Goal: Task Accomplishment & Management: Complete application form

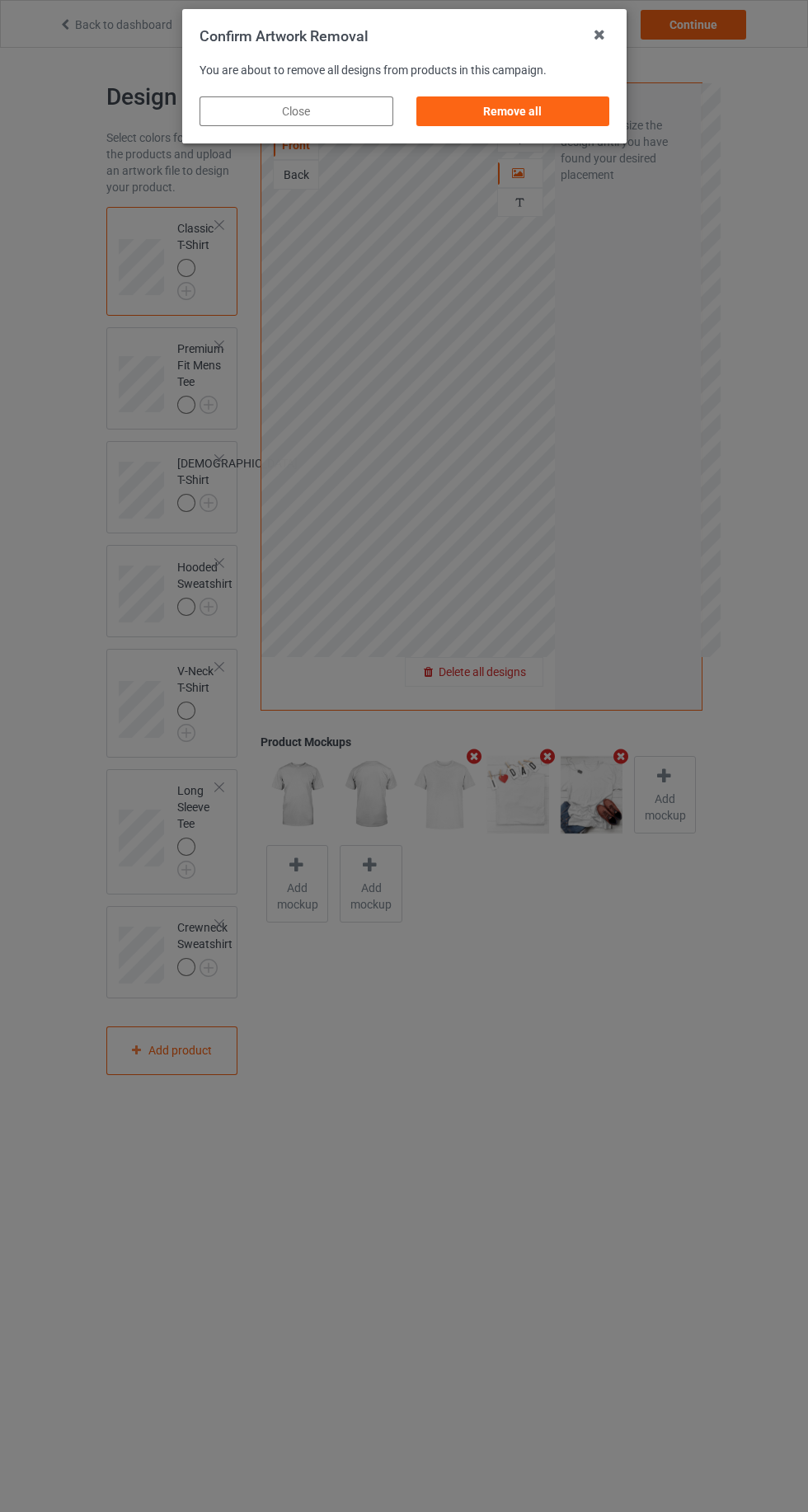
click at [529, 123] on div "Remove all" at bounding box center [512, 111] width 194 height 29
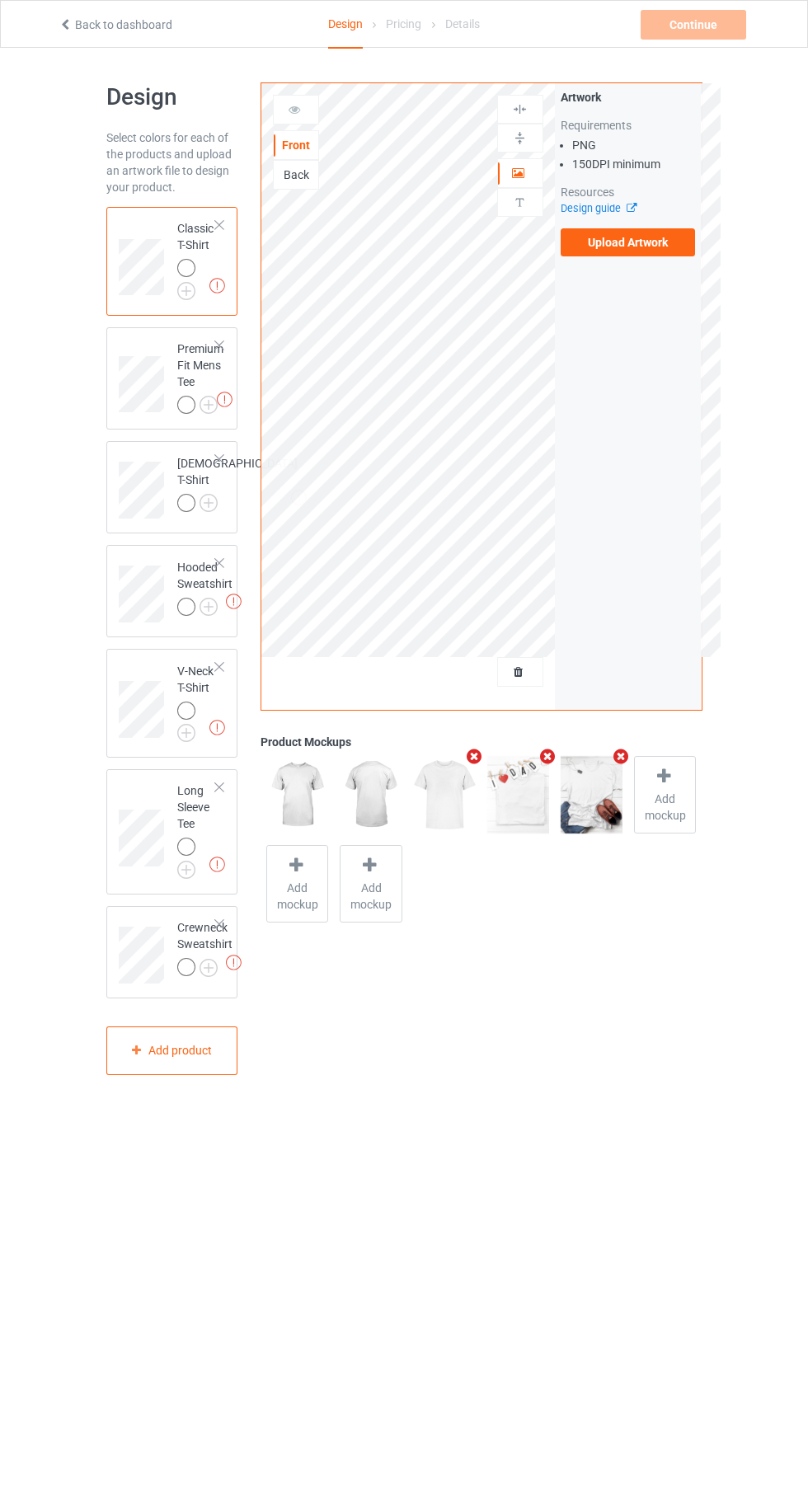
click at [634, 242] on label "Upload Artwork" at bounding box center [628, 242] width 135 height 28
click at [0, 0] on input "Upload Artwork" at bounding box center [0, 0] width 0 height 0
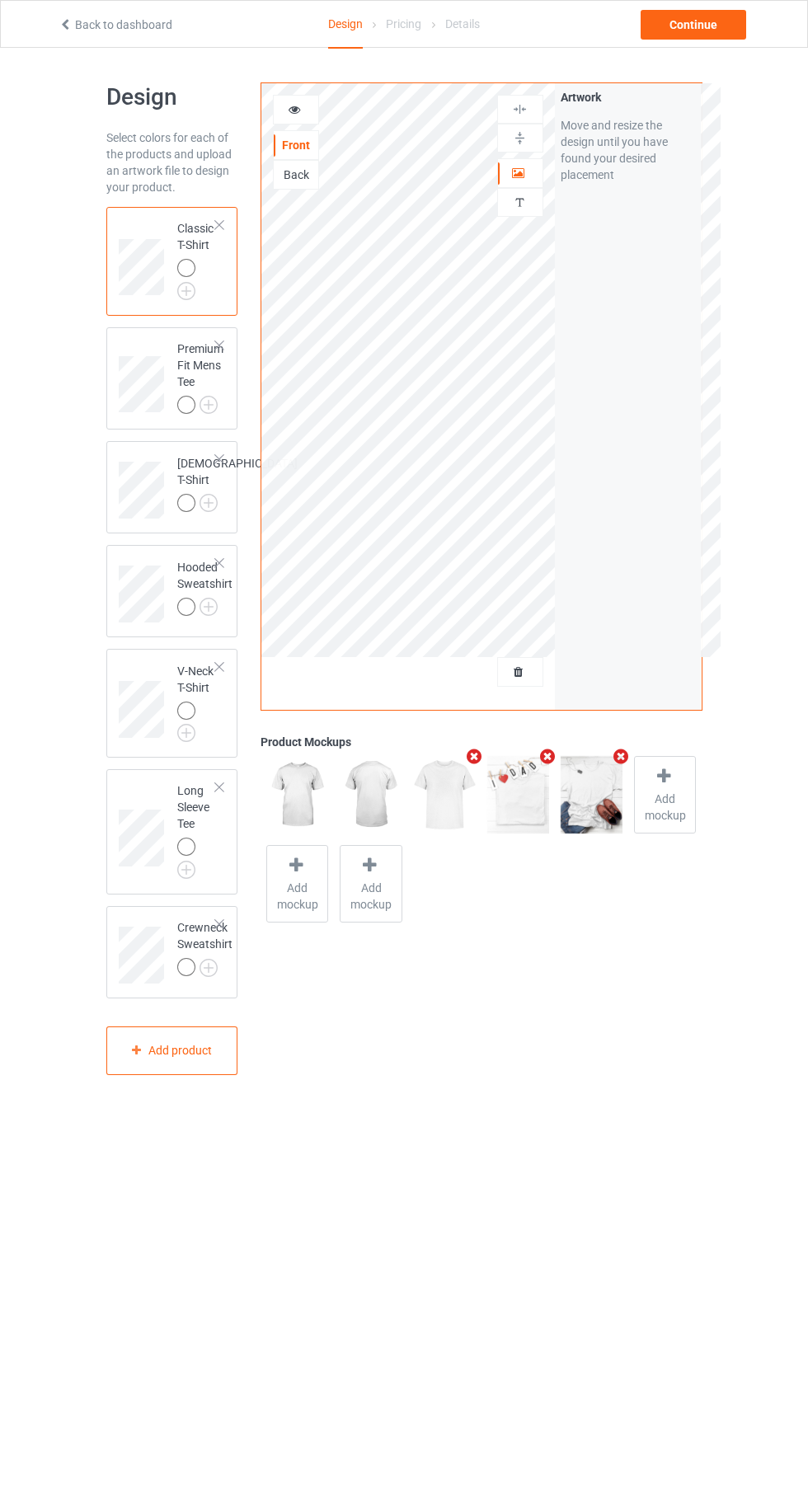
click at [0, 0] on img at bounding box center [0, 0] width 0 height 0
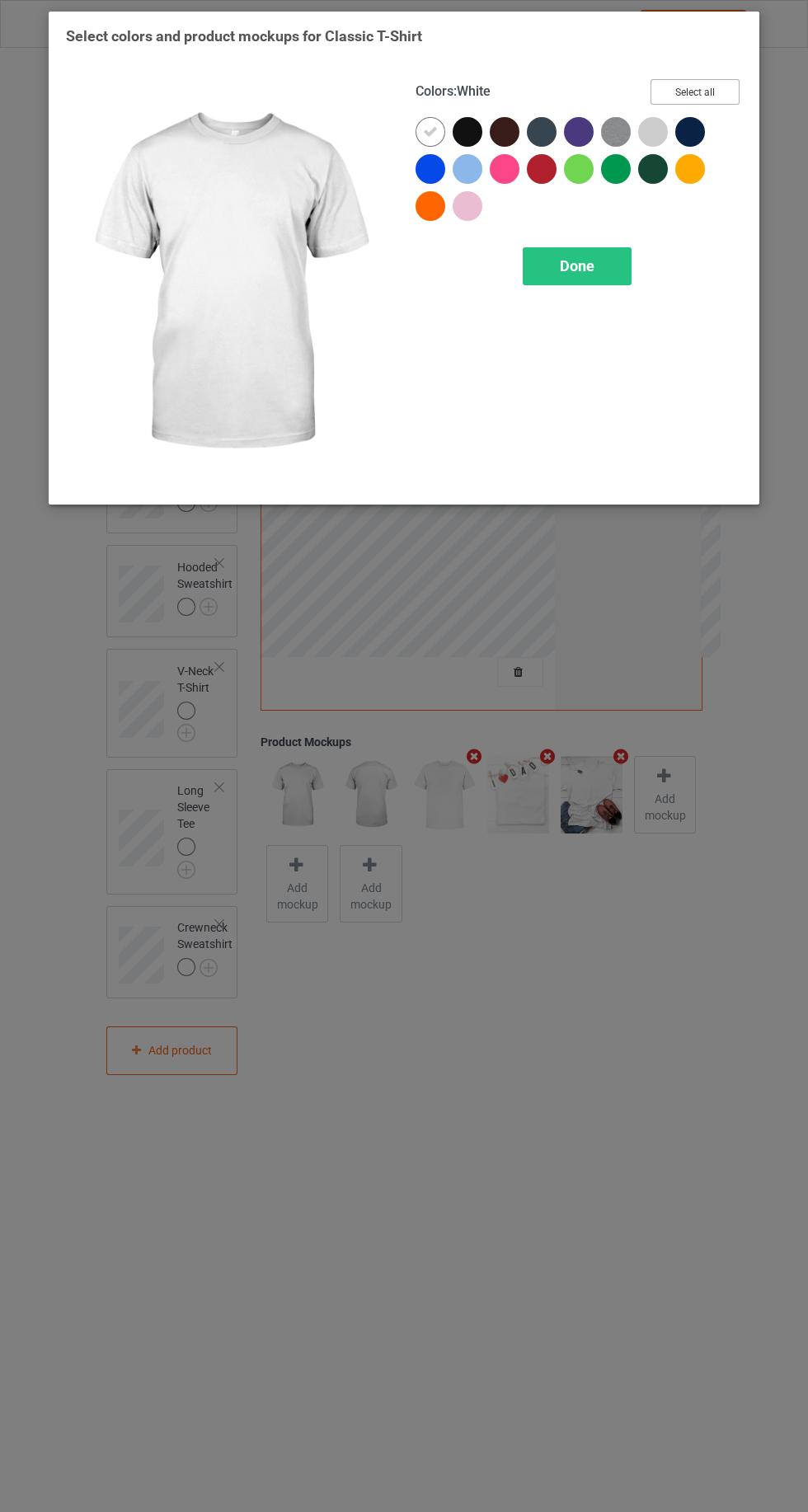
click at [697, 88] on button "Select all" at bounding box center [695, 91] width 89 height 25
click at [607, 283] on div "Done" at bounding box center [577, 266] width 109 height 38
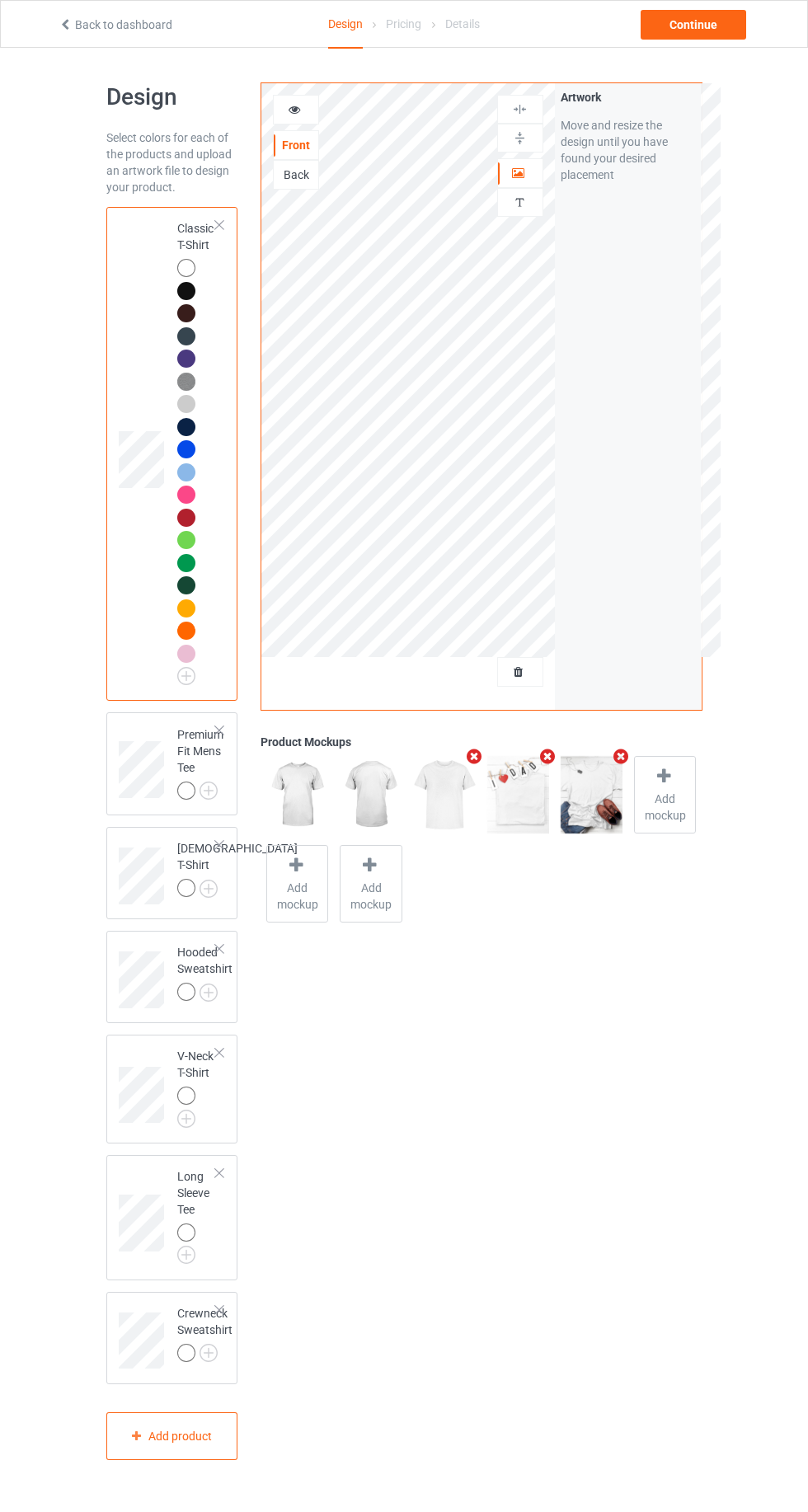
click at [0, 0] on img at bounding box center [0, 0] width 0 height 0
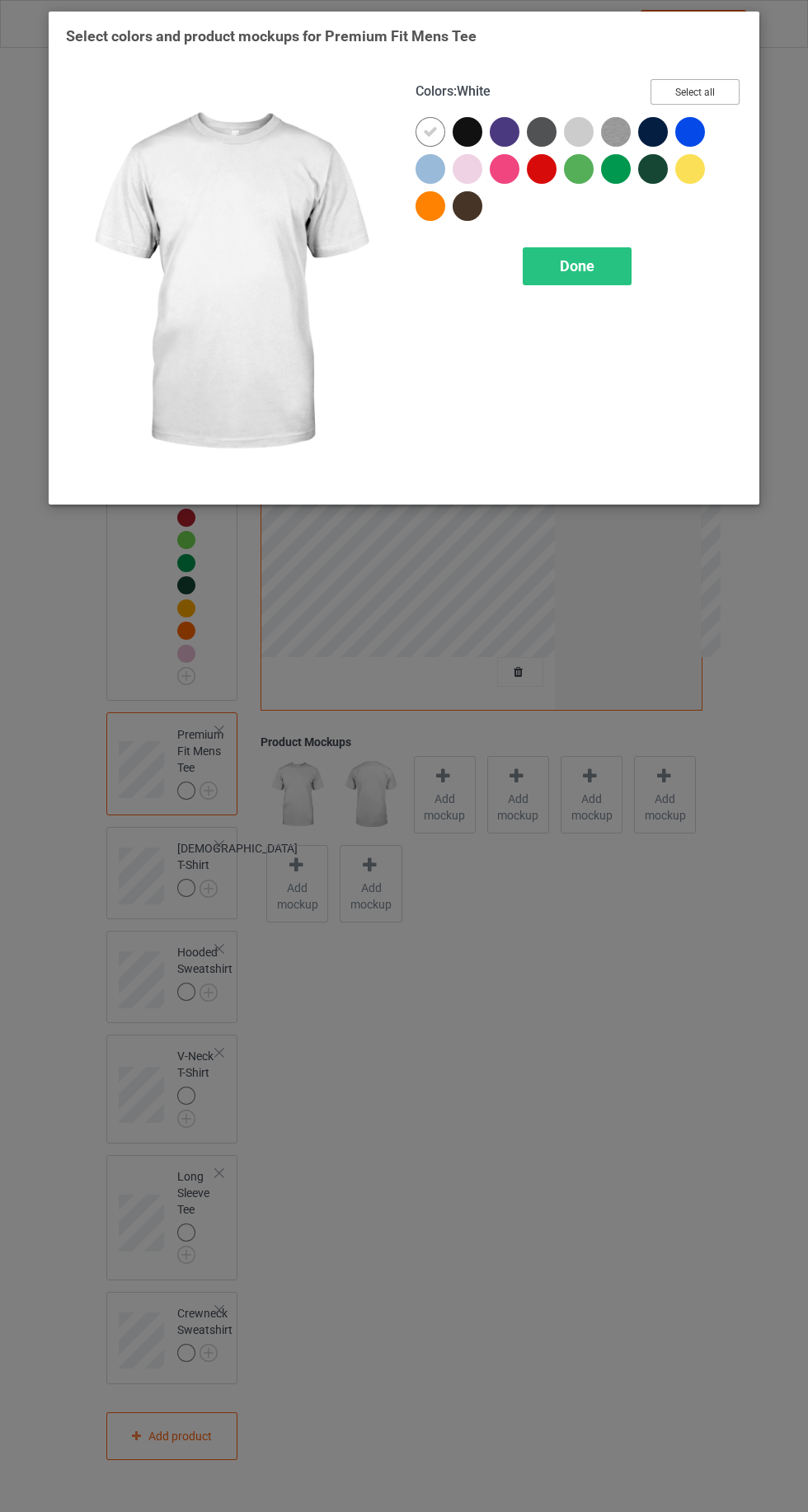
click at [691, 96] on button "Select all" at bounding box center [695, 91] width 89 height 25
click at [596, 266] on div "Done" at bounding box center [577, 266] width 109 height 38
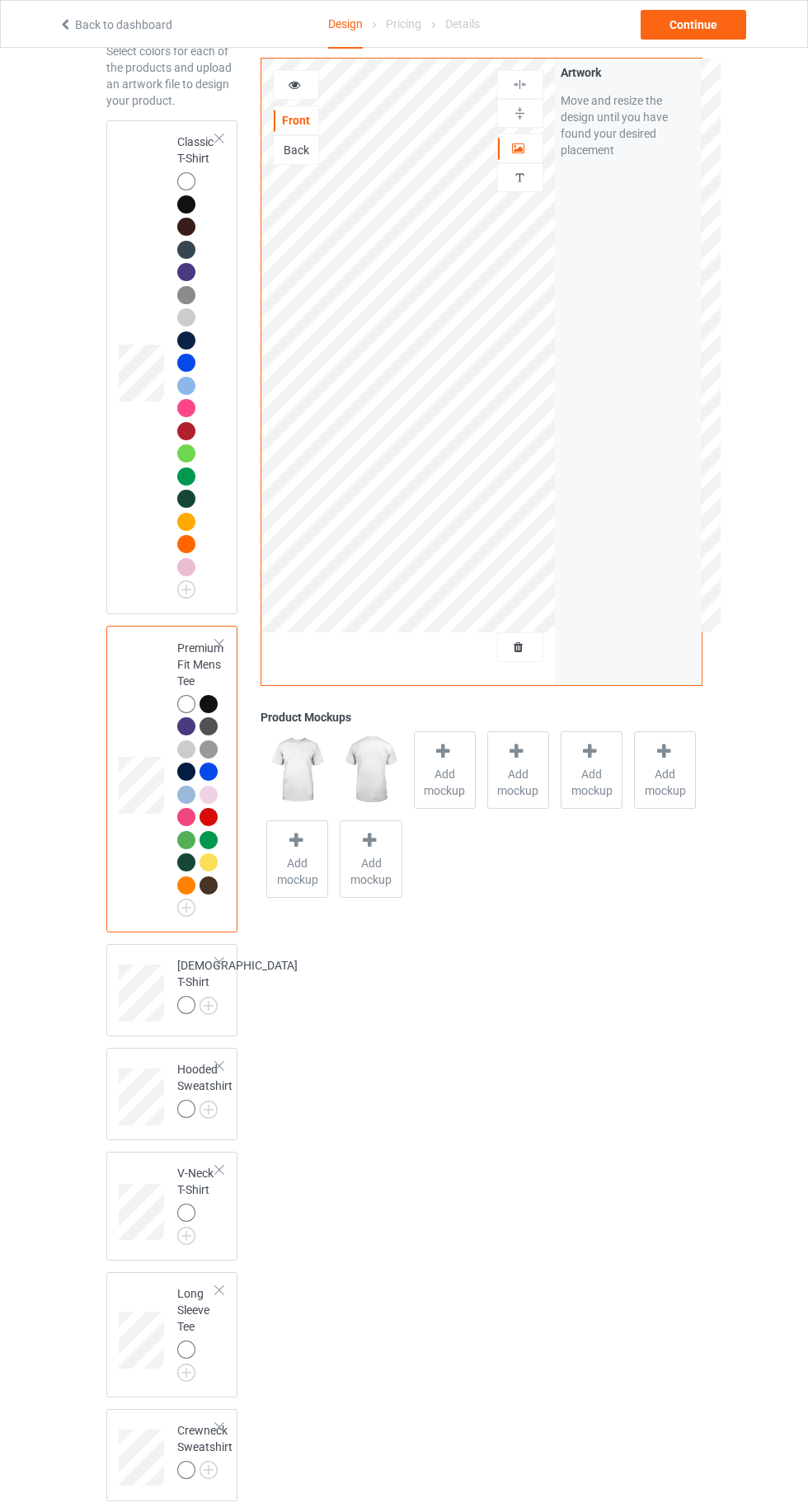
scroll to position [86, 0]
click at [0, 0] on img at bounding box center [0, 0] width 0 height 0
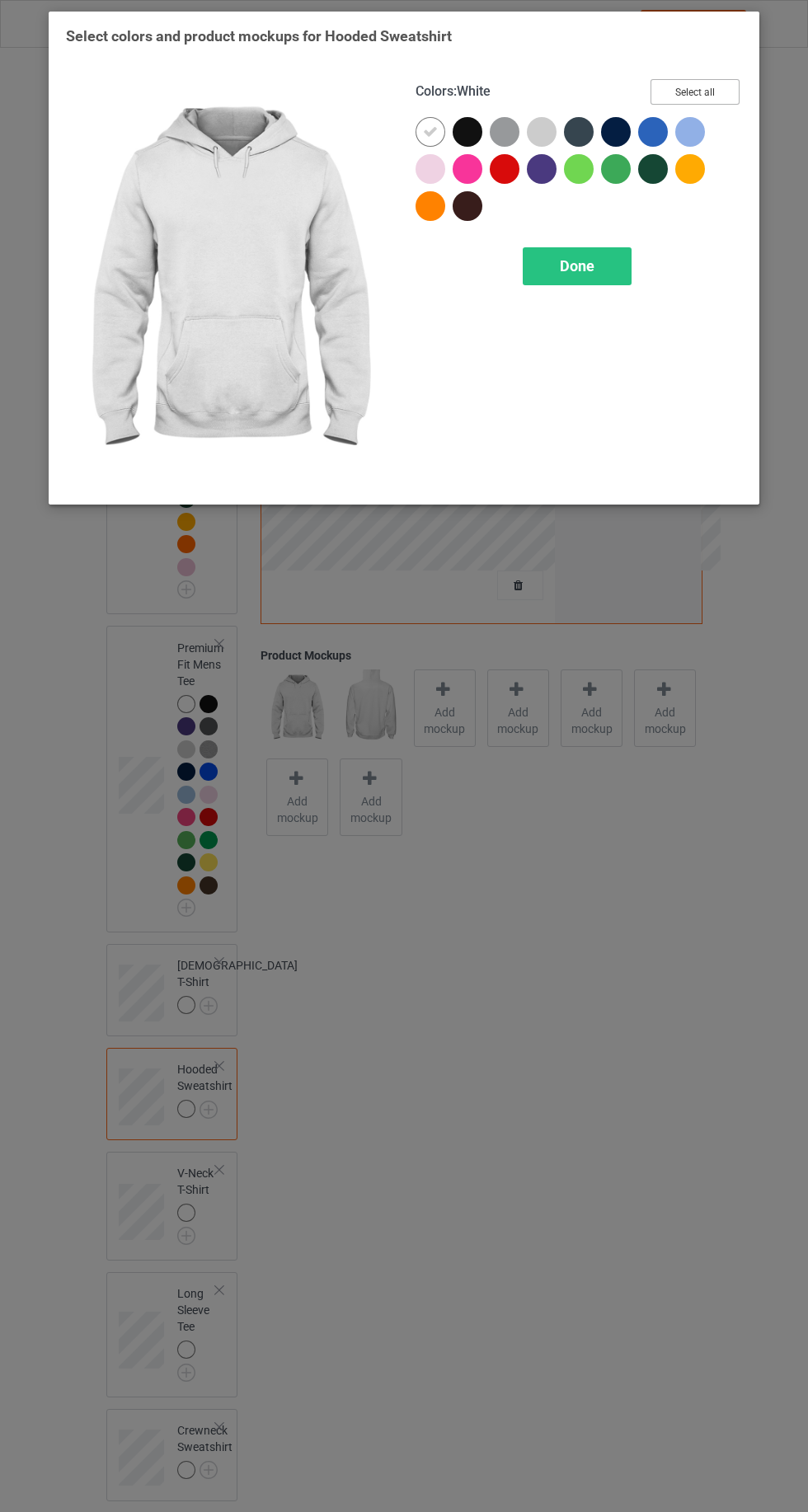
click at [691, 90] on button "Select all" at bounding box center [695, 91] width 89 height 25
click at [572, 257] on span "Done" at bounding box center [576, 266] width 34 height 18
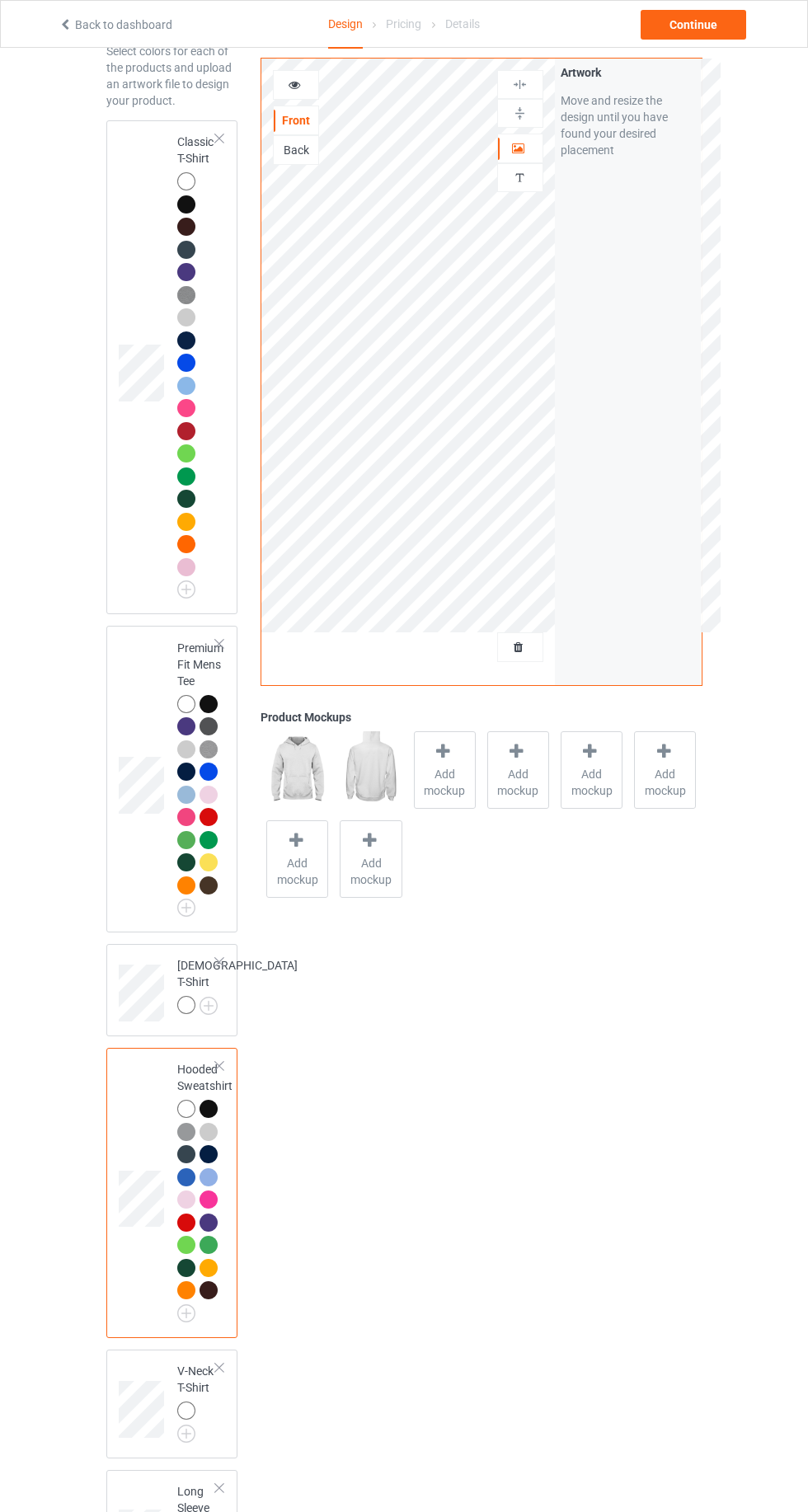
scroll to position [284, 0]
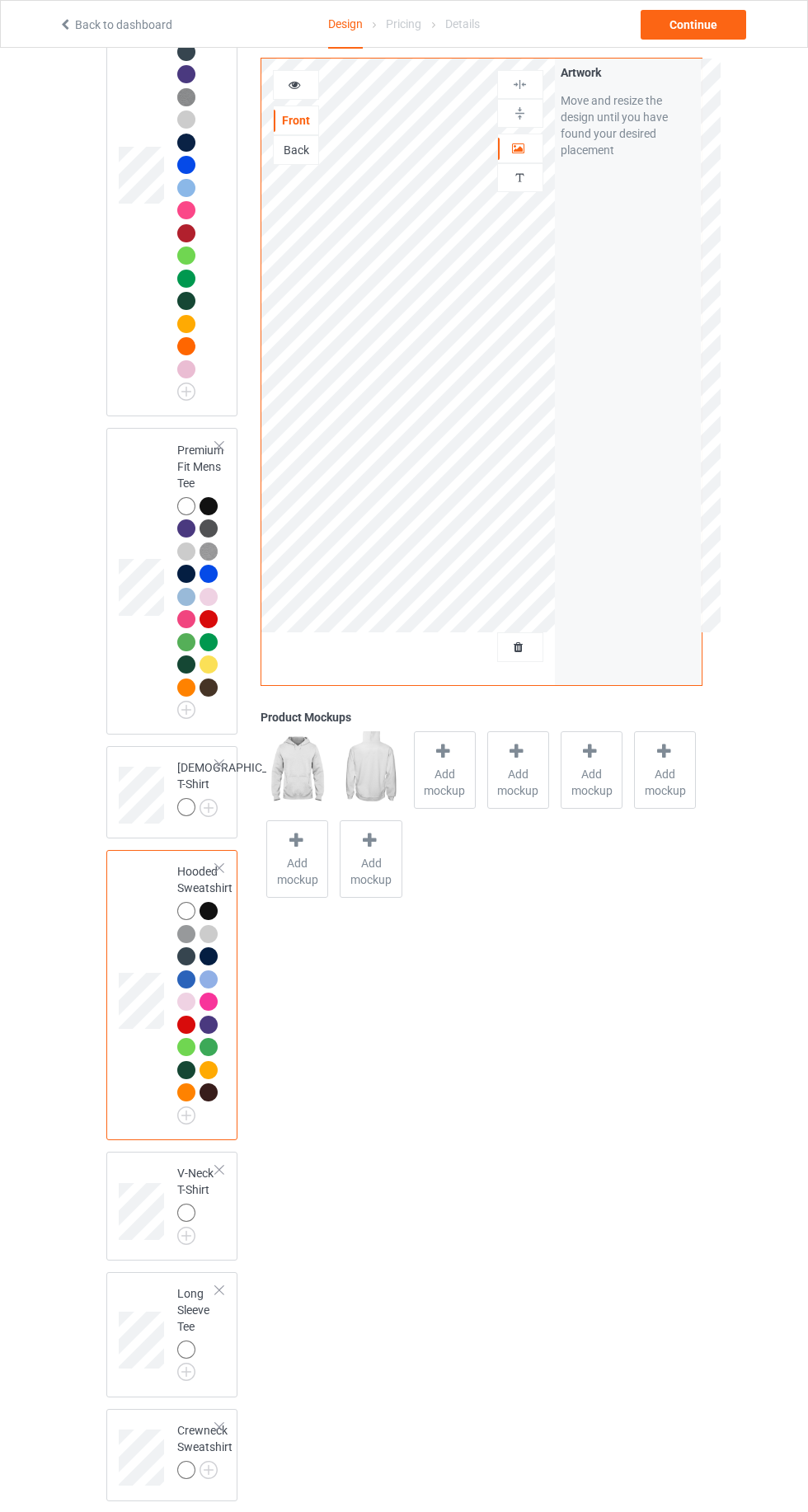
click at [0, 0] on img at bounding box center [0, 0] width 0 height 0
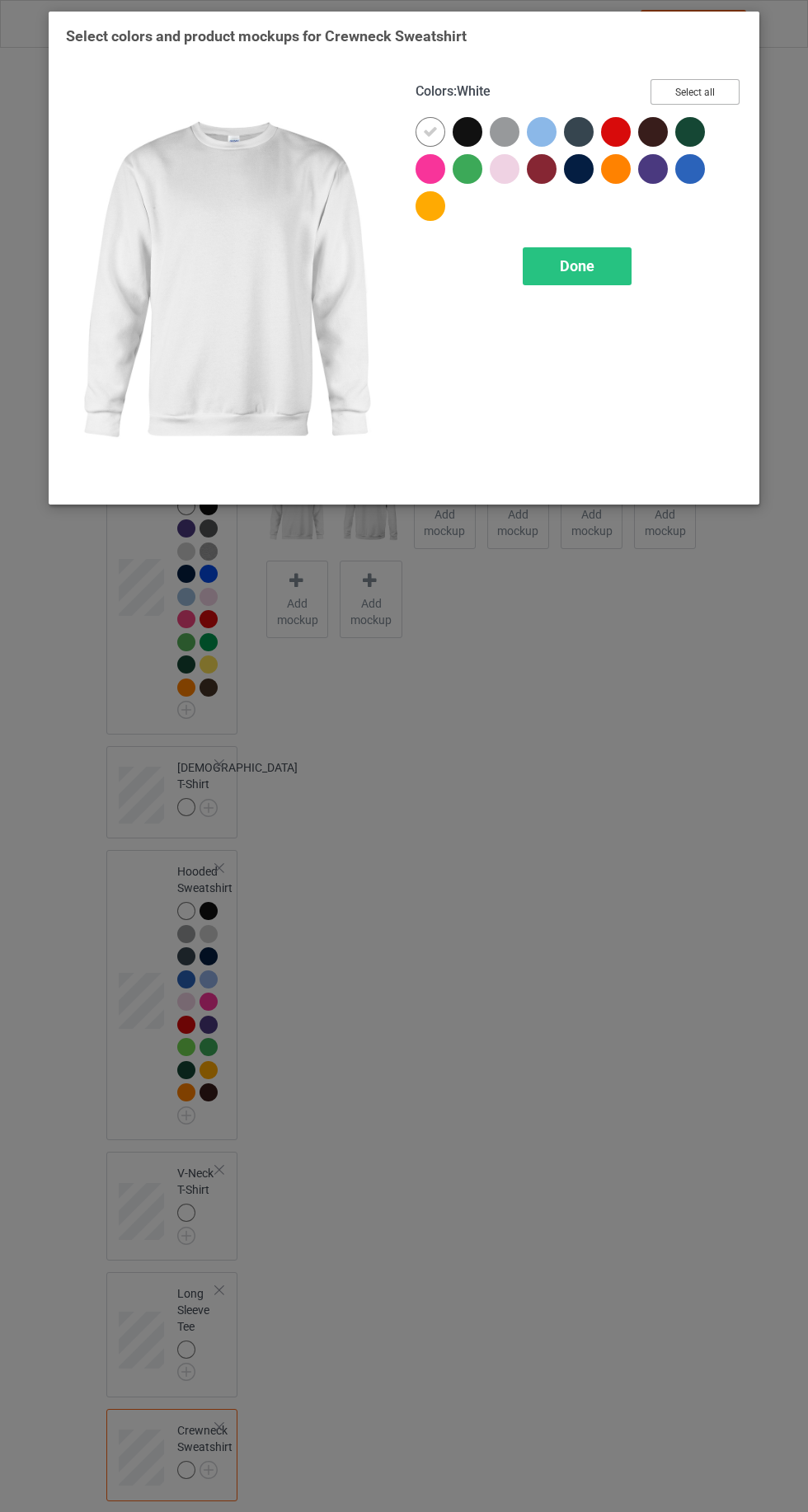
click at [699, 89] on button "Select all" at bounding box center [695, 91] width 89 height 25
click at [561, 267] on span "Done" at bounding box center [576, 266] width 34 height 18
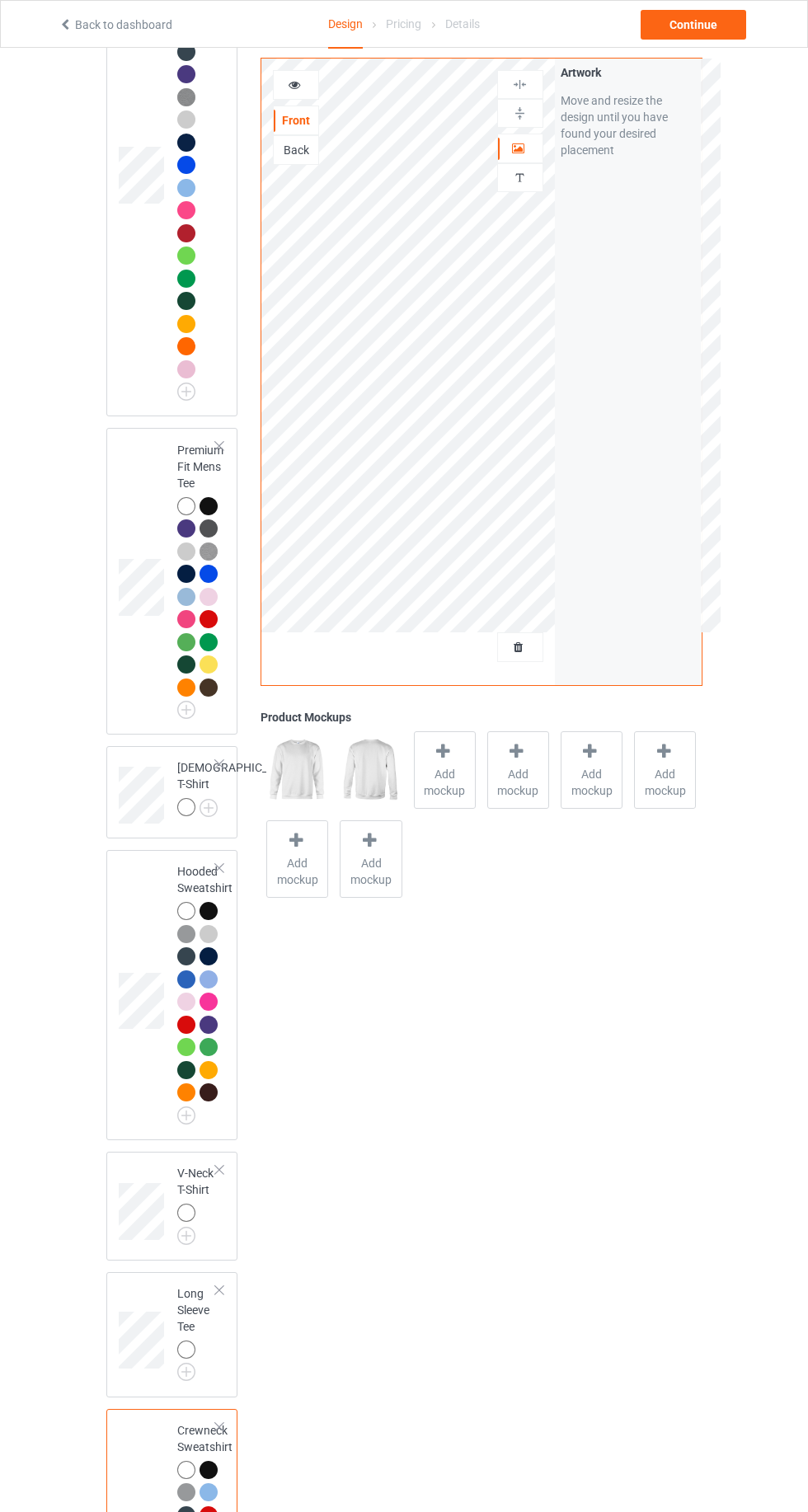
click at [0, 0] on img at bounding box center [0, 0] width 0 height 0
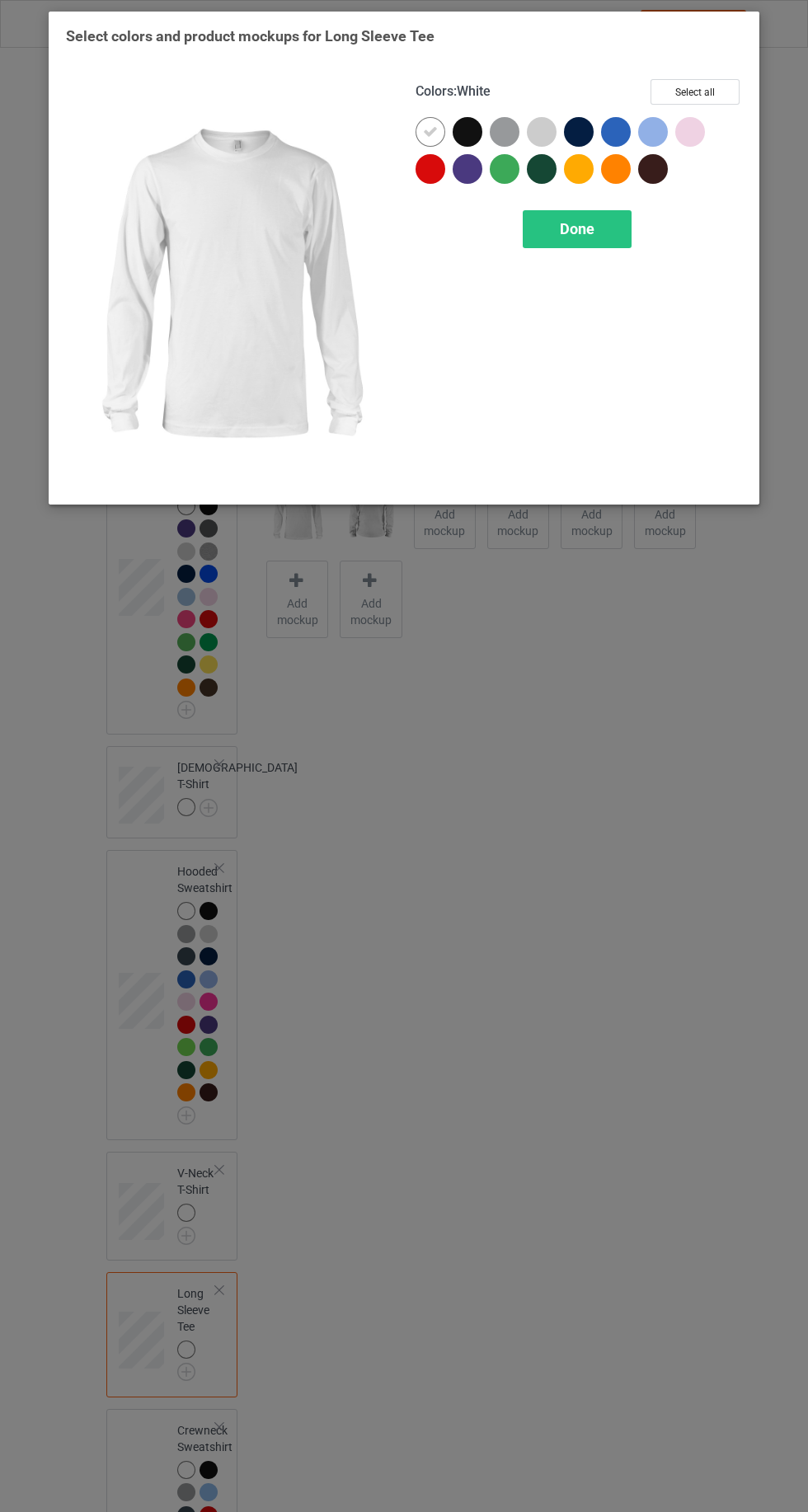
click at [702, 127] on div at bounding box center [690, 132] width 29 height 29
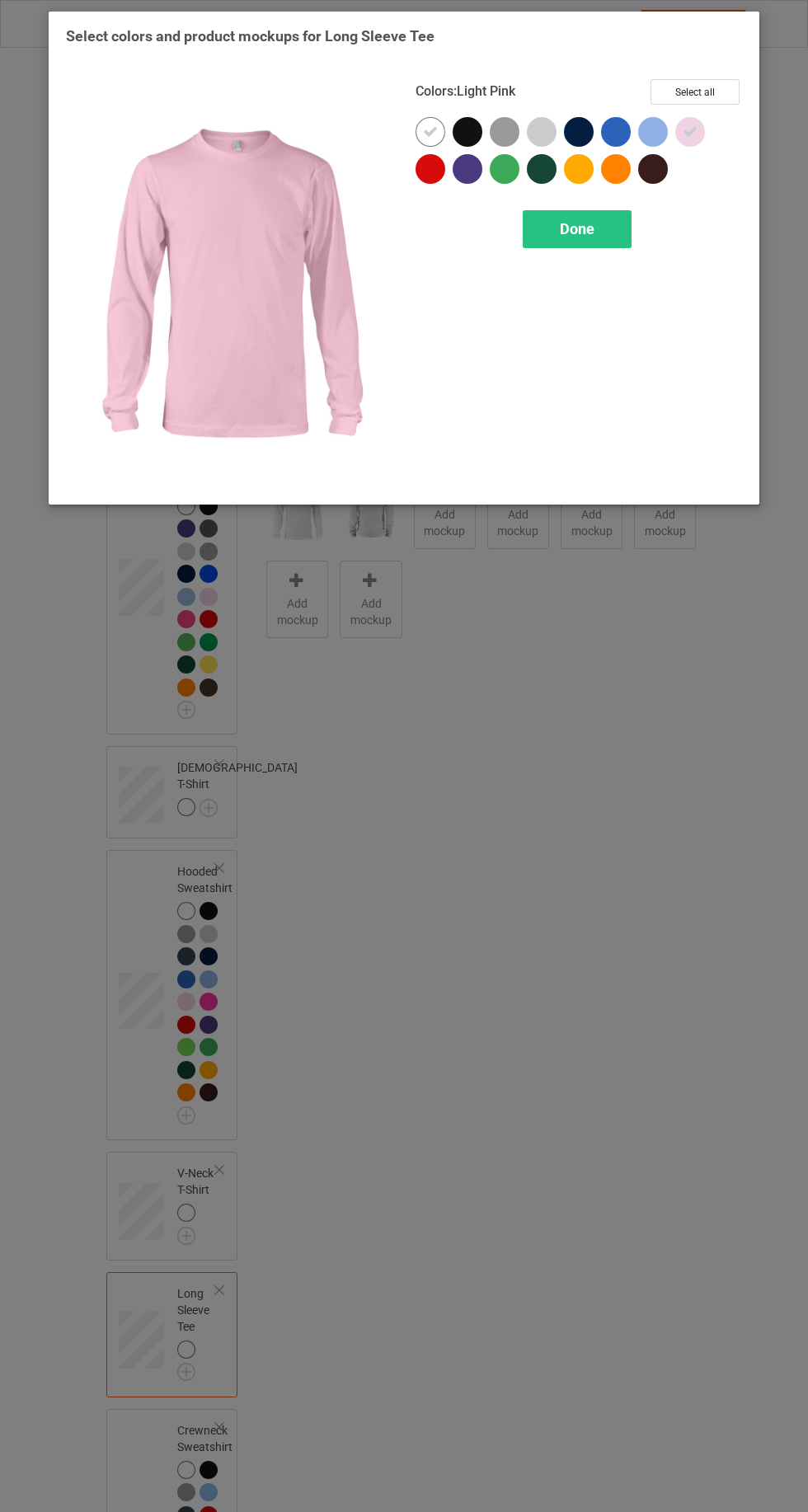
click at [562, 236] on span "Done" at bounding box center [576, 228] width 34 height 18
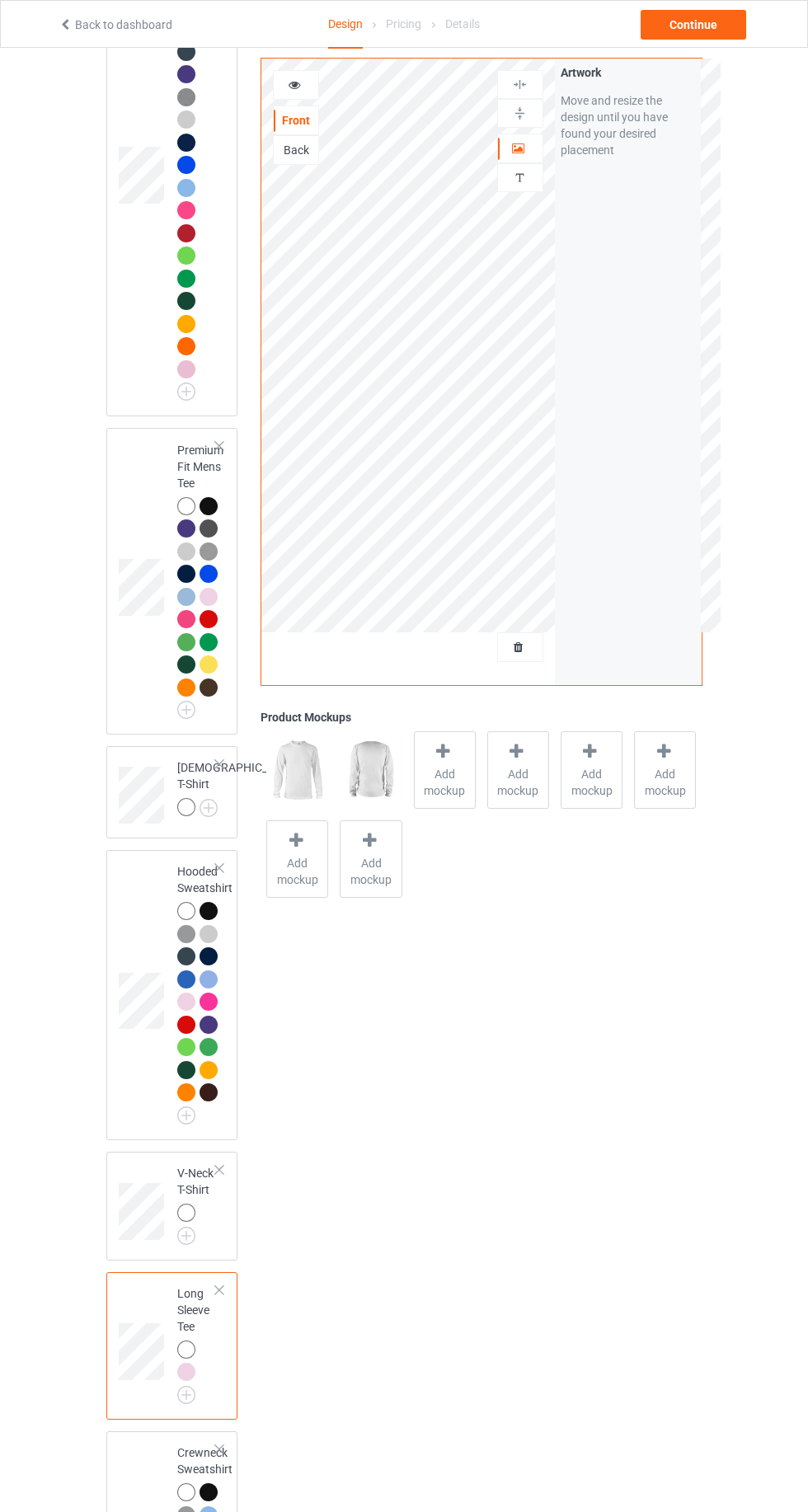
click at [0, 0] on img at bounding box center [0, 0] width 0 height 0
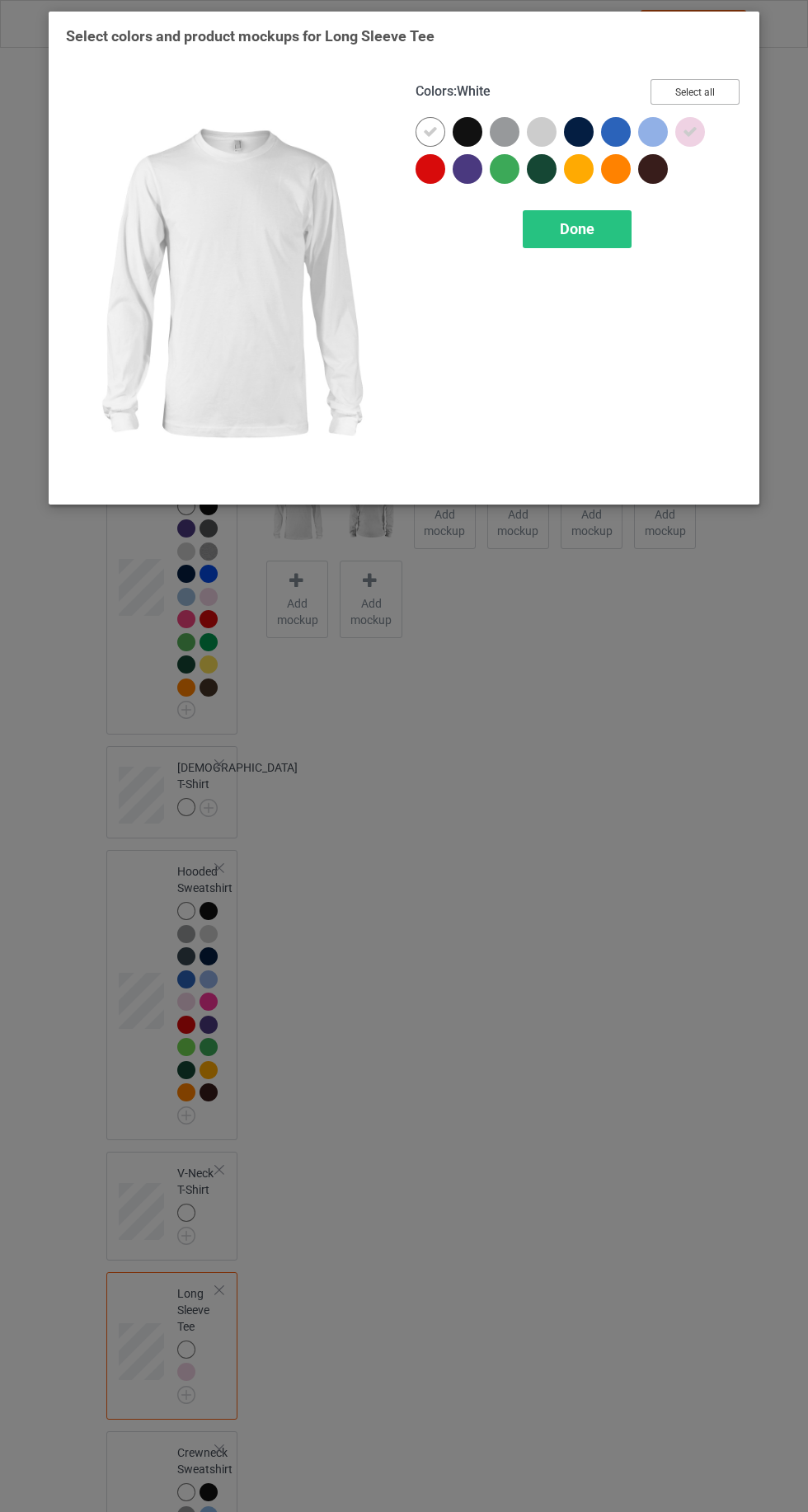
click at [677, 96] on button "Select all" at bounding box center [695, 91] width 89 height 25
click at [538, 242] on div "Done" at bounding box center [577, 229] width 109 height 38
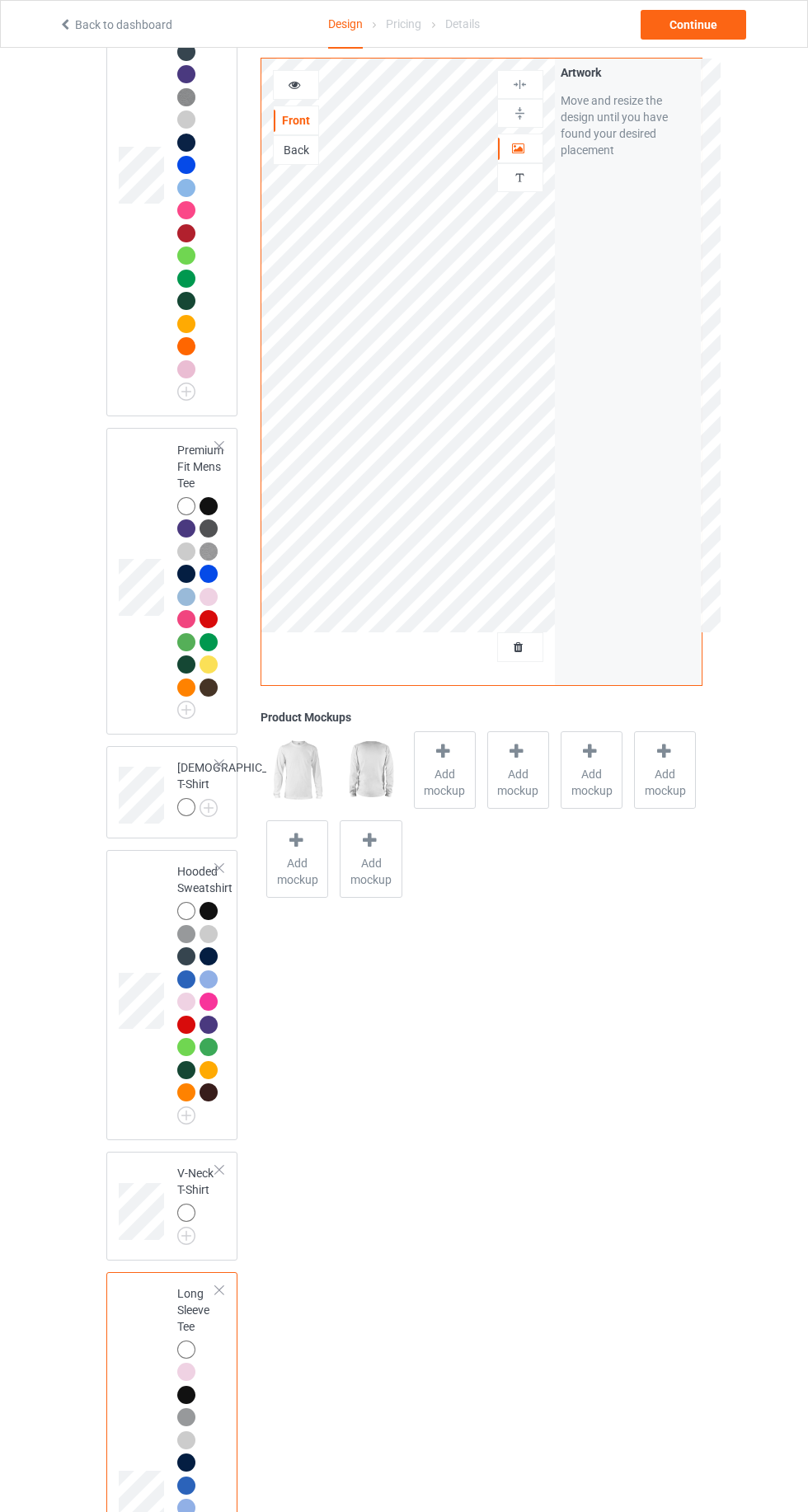
click at [0, 0] on img at bounding box center [0, 0] width 0 height 0
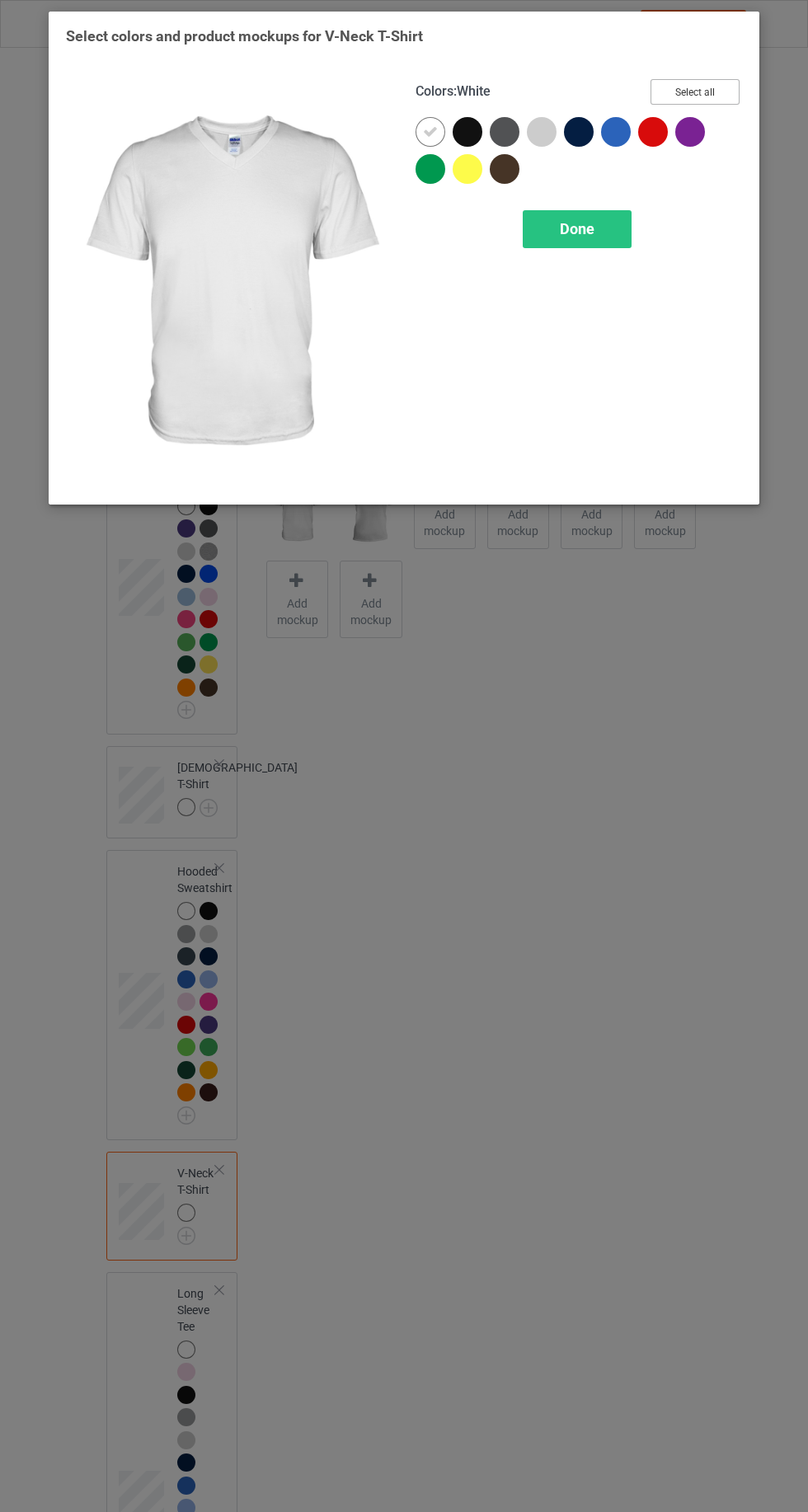
click at [693, 96] on button "Select all" at bounding box center [695, 91] width 89 height 25
click at [592, 242] on div "Done" at bounding box center [577, 229] width 109 height 38
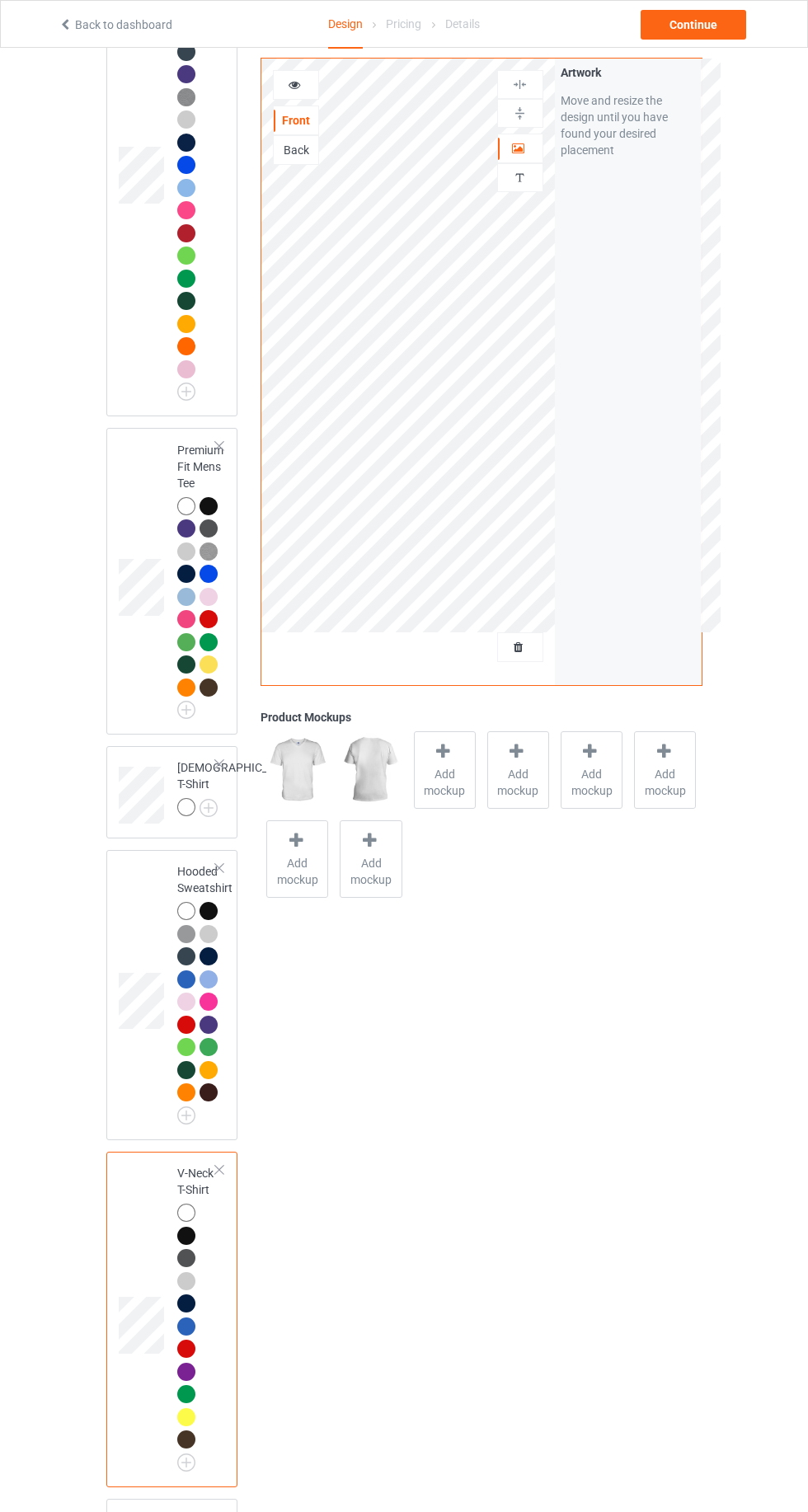
click at [0, 0] on img at bounding box center [0, 0] width 0 height 0
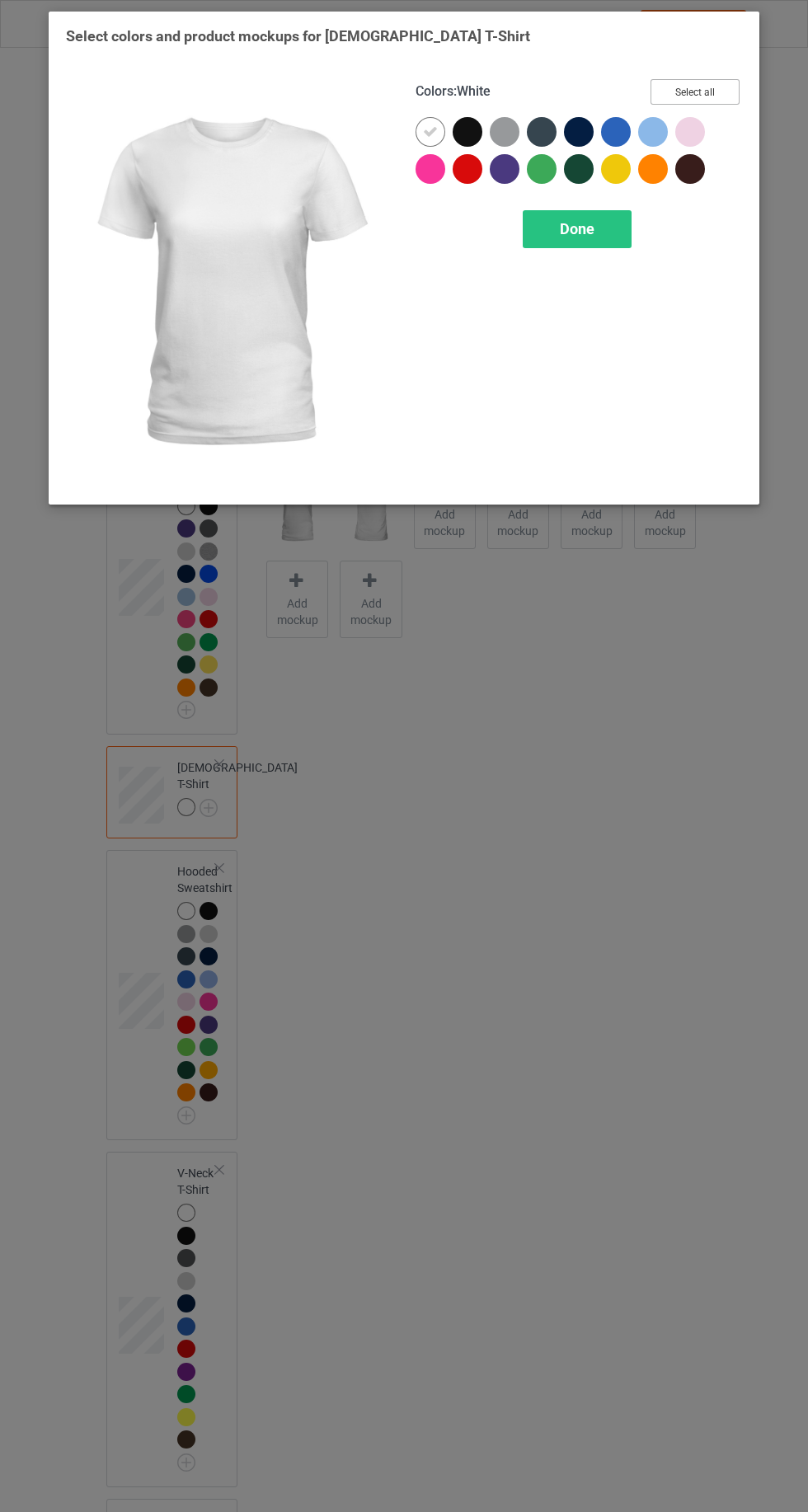
click at [703, 96] on button "Select all" at bounding box center [695, 91] width 89 height 25
click at [545, 242] on div "Done" at bounding box center [577, 229] width 109 height 38
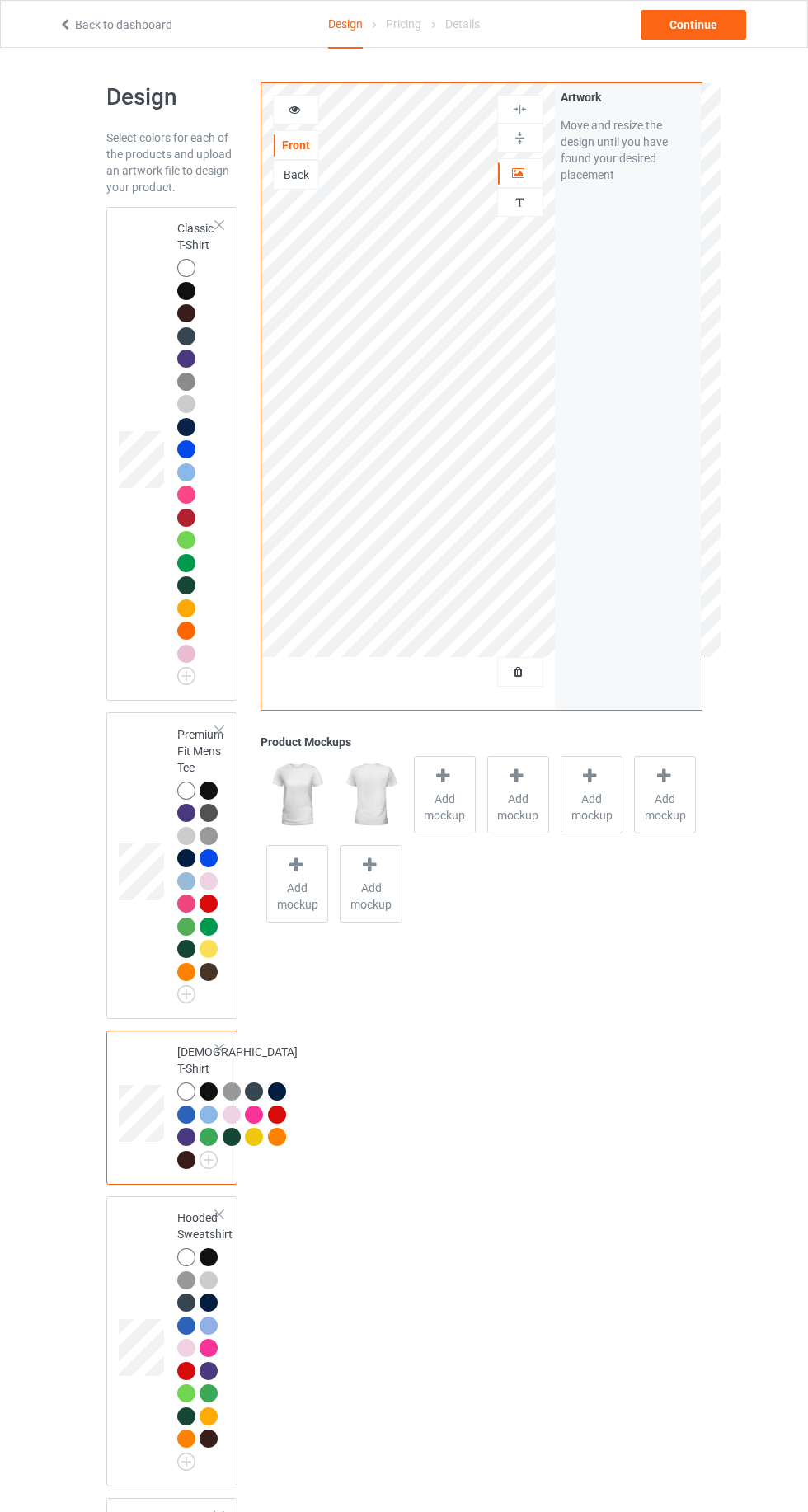
click at [183, 267] on div at bounding box center [186, 268] width 18 height 18
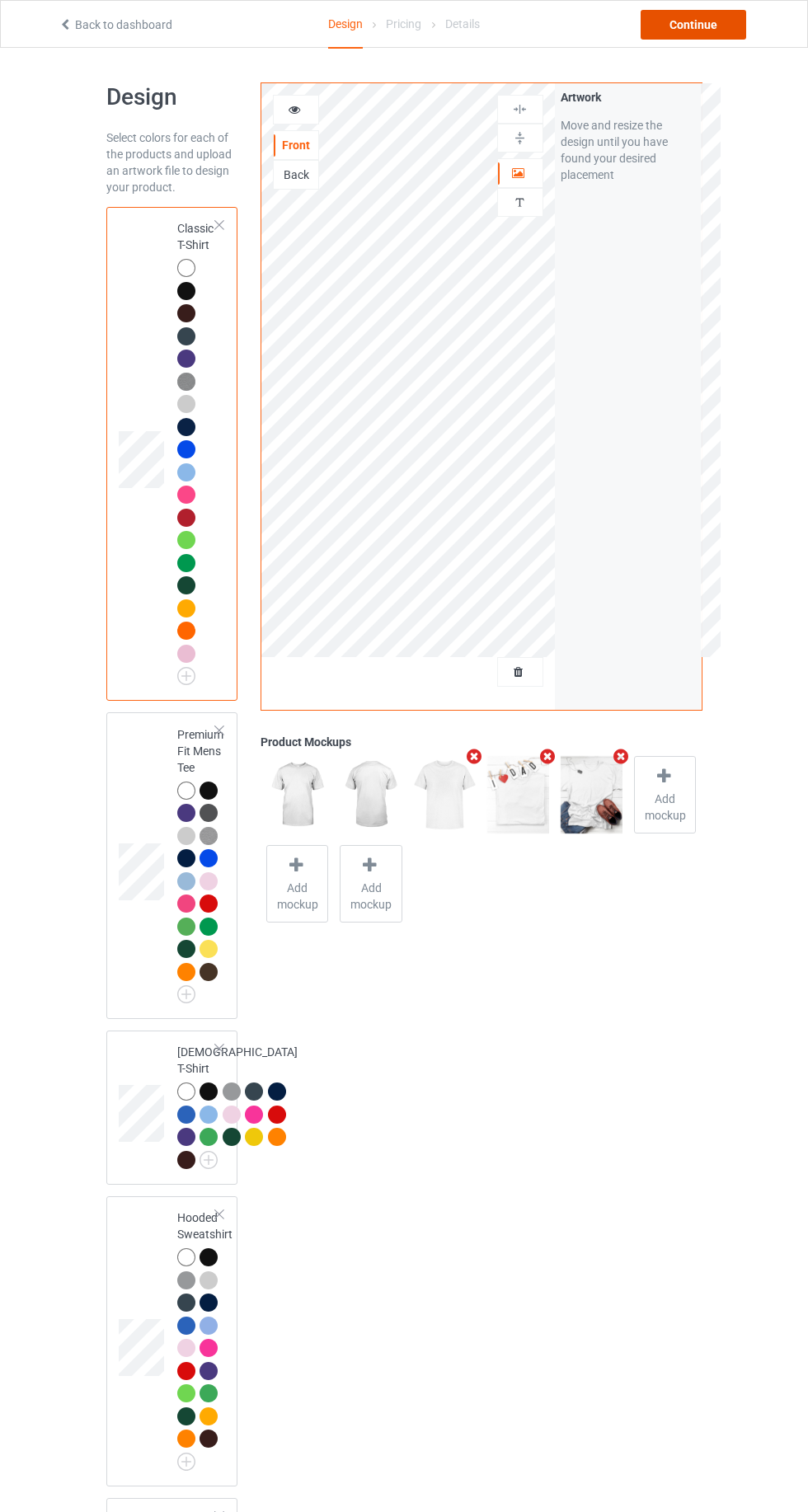
click at [683, 36] on div "Continue" at bounding box center [694, 24] width 106 height 29
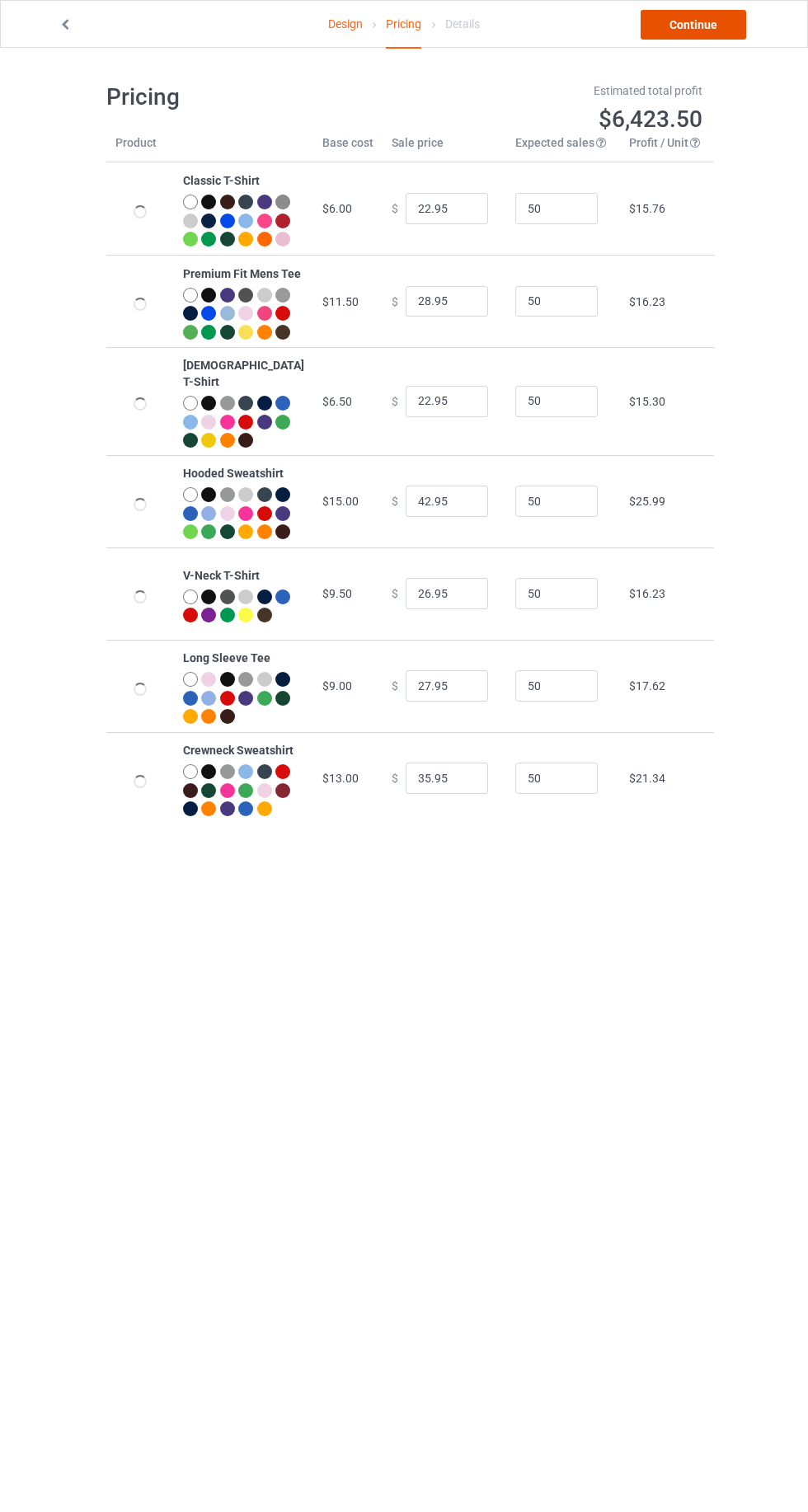
click at [688, 24] on link "Continue" at bounding box center [694, 24] width 106 height 29
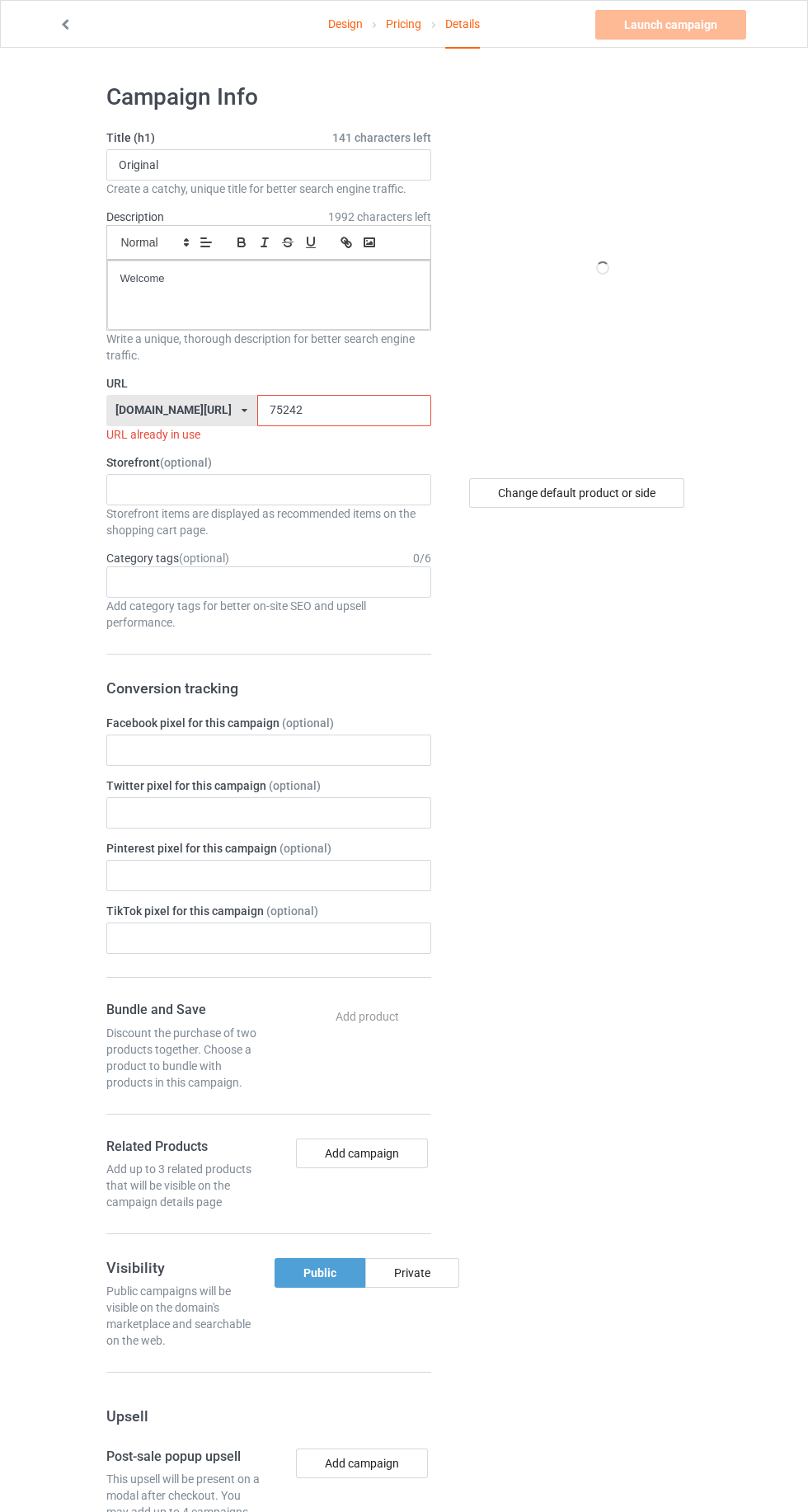
click at [315, 408] on input "75242" at bounding box center [344, 410] width 174 height 31
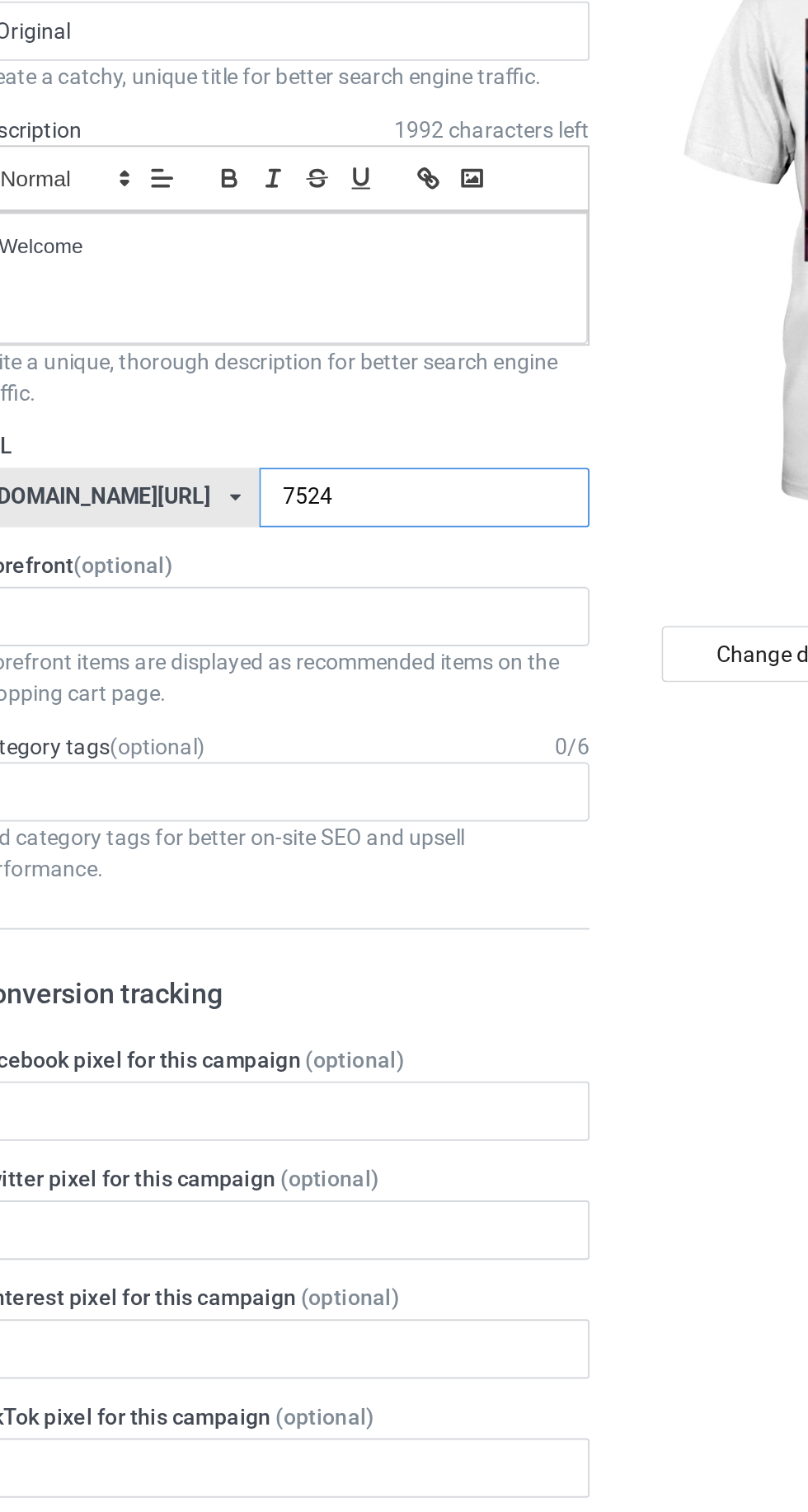
type input "752"
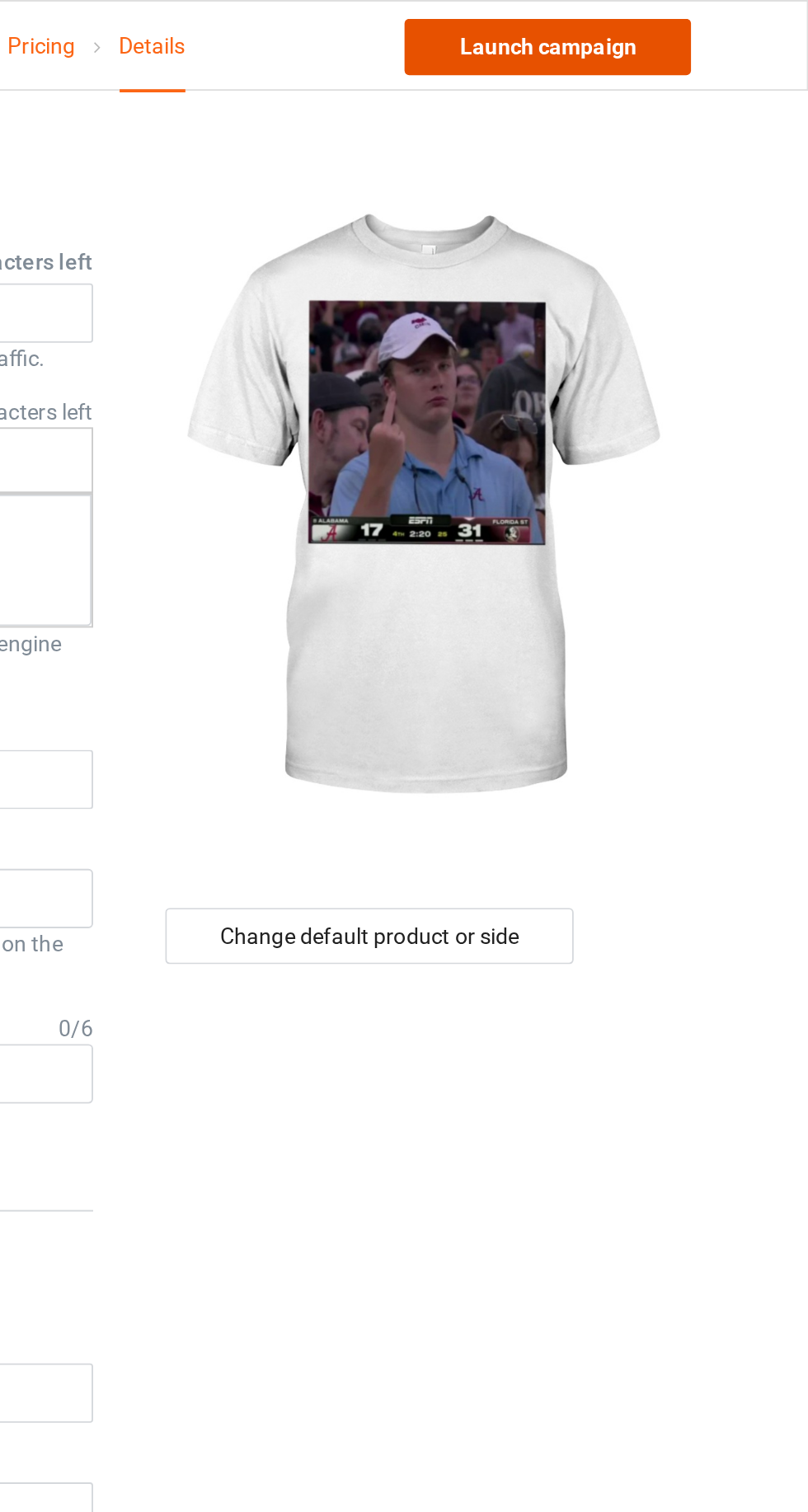
click at [632, 23] on link "Launch campaign" at bounding box center [671, 24] width 151 height 29
